Goal: Transaction & Acquisition: Book appointment/travel/reservation

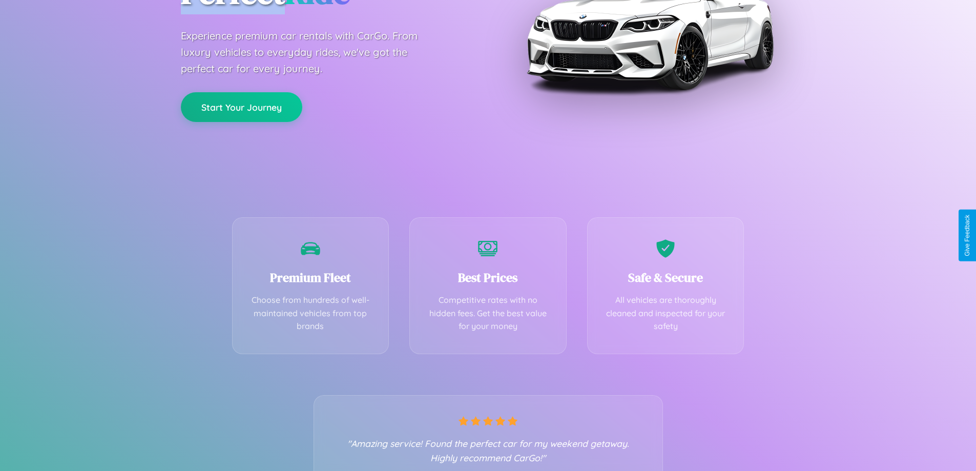
scroll to position [202, 0]
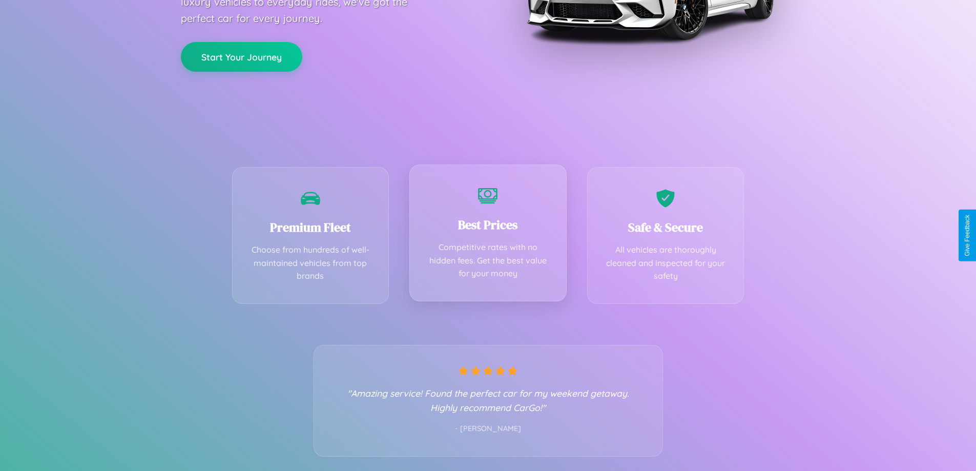
click at [488, 235] on div "Best Prices Competitive rates with no hidden fees. Get the best value for your …" at bounding box center [487, 232] width 157 height 137
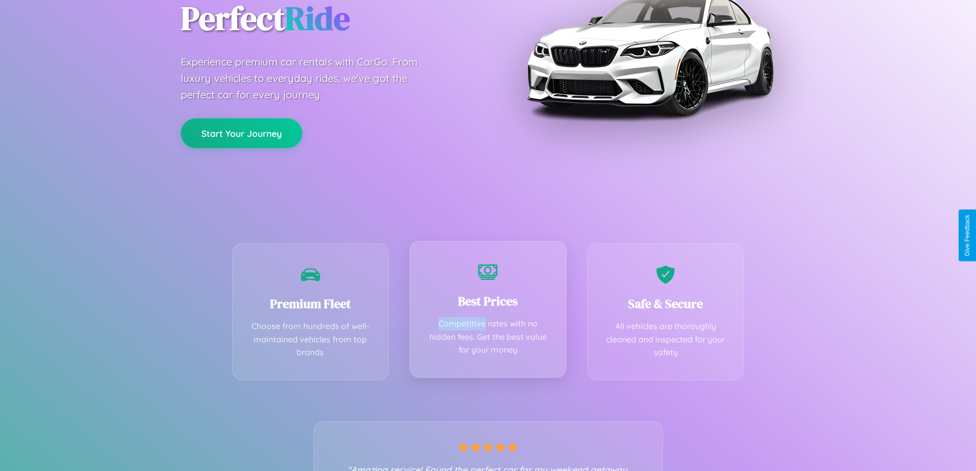
scroll to position [0, 0]
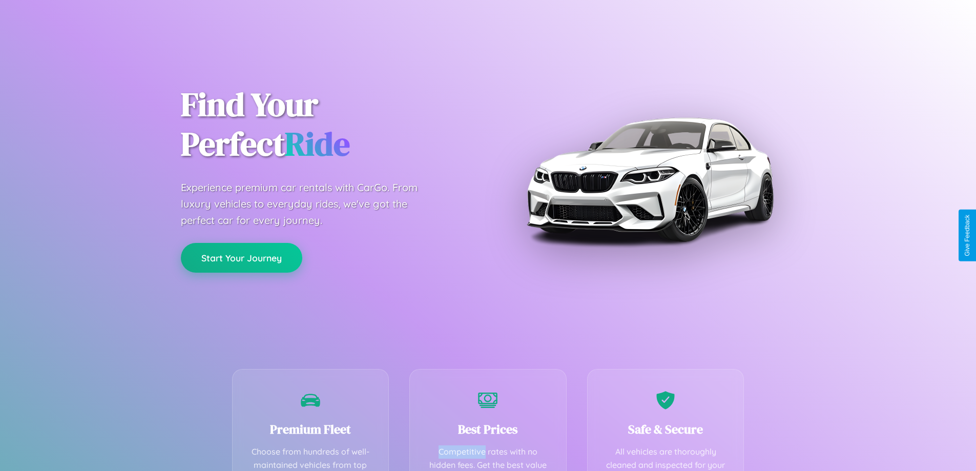
click at [241, 258] on button "Start Your Journey" at bounding box center [241, 258] width 121 height 30
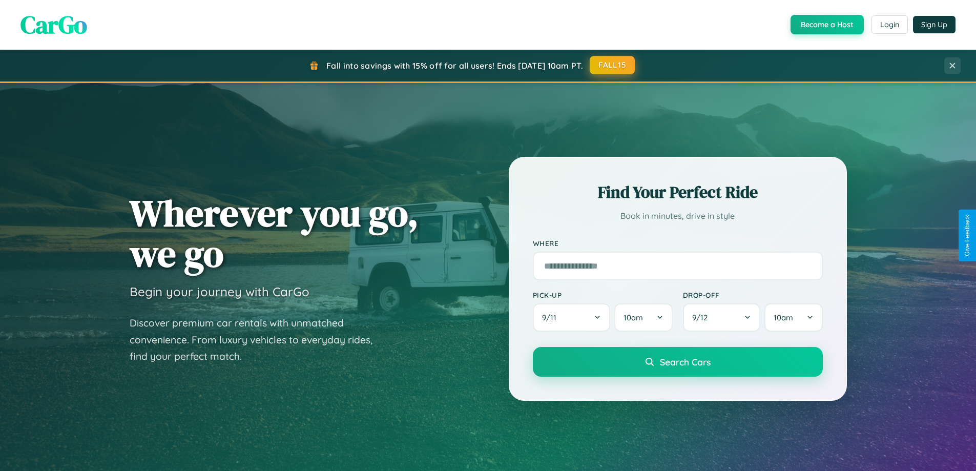
click at [613, 65] on button "FALL15" at bounding box center [612, 65] width 45 height 18
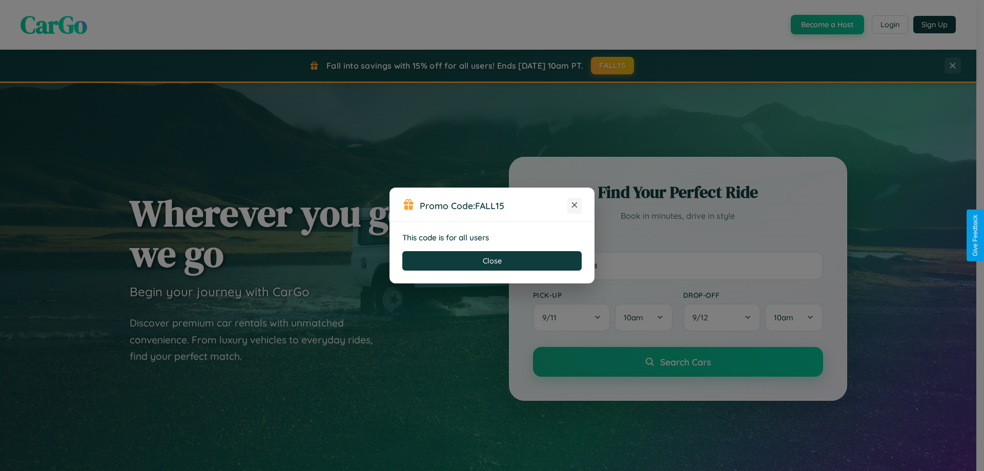
click at [574, 205] on icon at bounding box center [574, 205] width 10 height 10
